Goal: Task Accomplishment & Management: Manage account settings

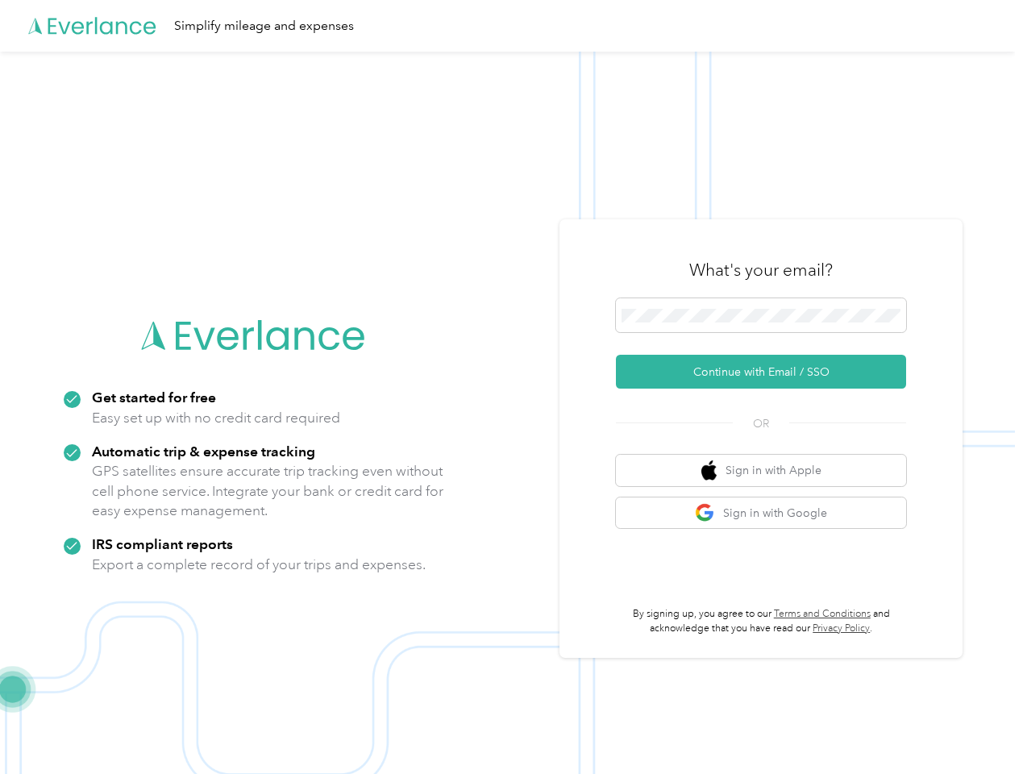
click at [511, 387] on img at bounding box center [507, 439] width 1015 height 774
click at [511, 26] on div "Simplify mileage and expenses" at bounding box center [507, 26] width 1015 height 52
click at [767, 372] on button "Continue with Email / SSO" at bounding box center [761, 372] width 290 height 34
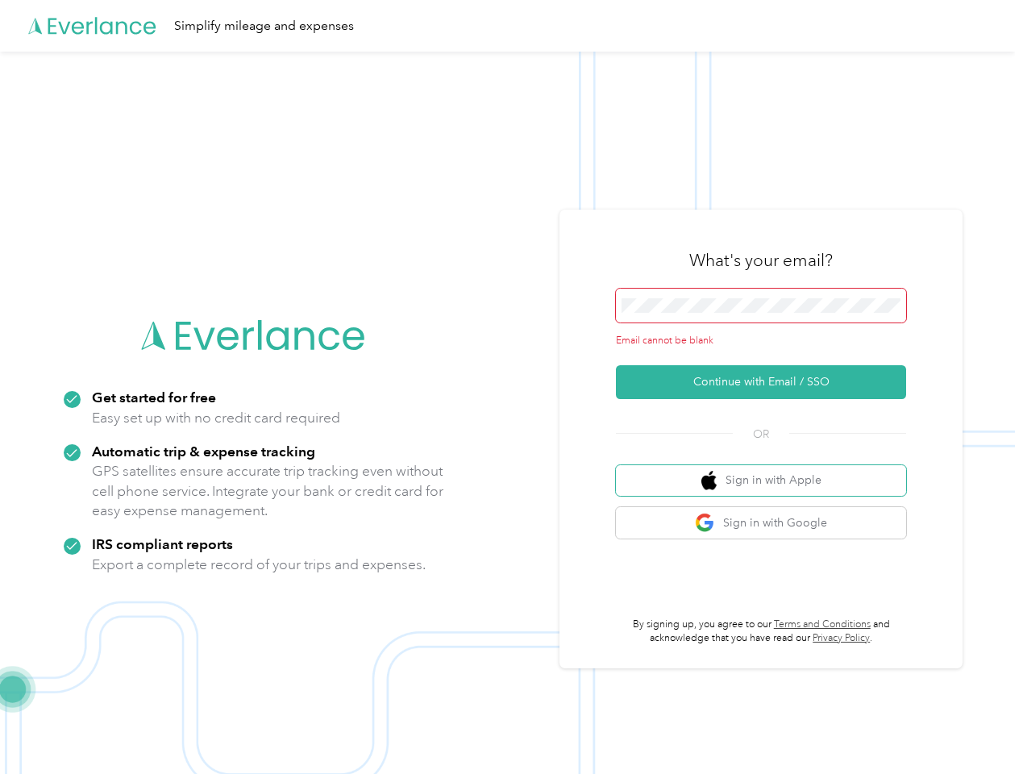
click at [767, 470] on button "Sign in with Apple" at bounding box center [761, 480] width 290 height 31
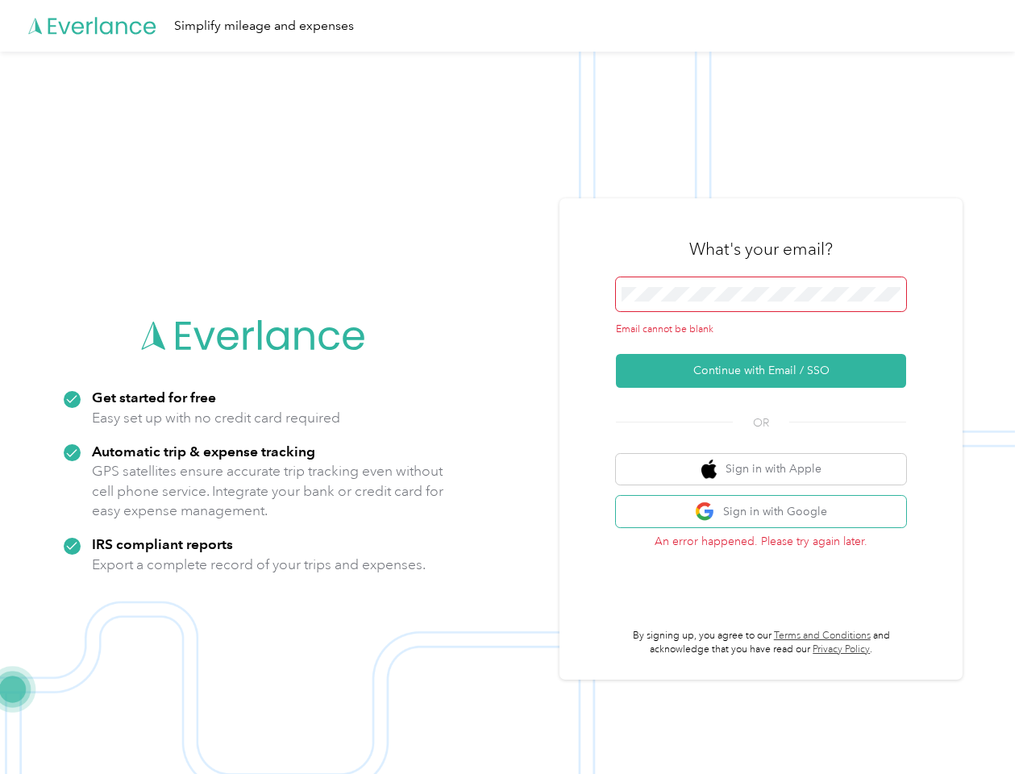
click at [767, 513] on button "Sign in with Google" at bounding box center [761, 511] width 290 height 31
